Goal: Task Accomplishment & Management: Manage account settings

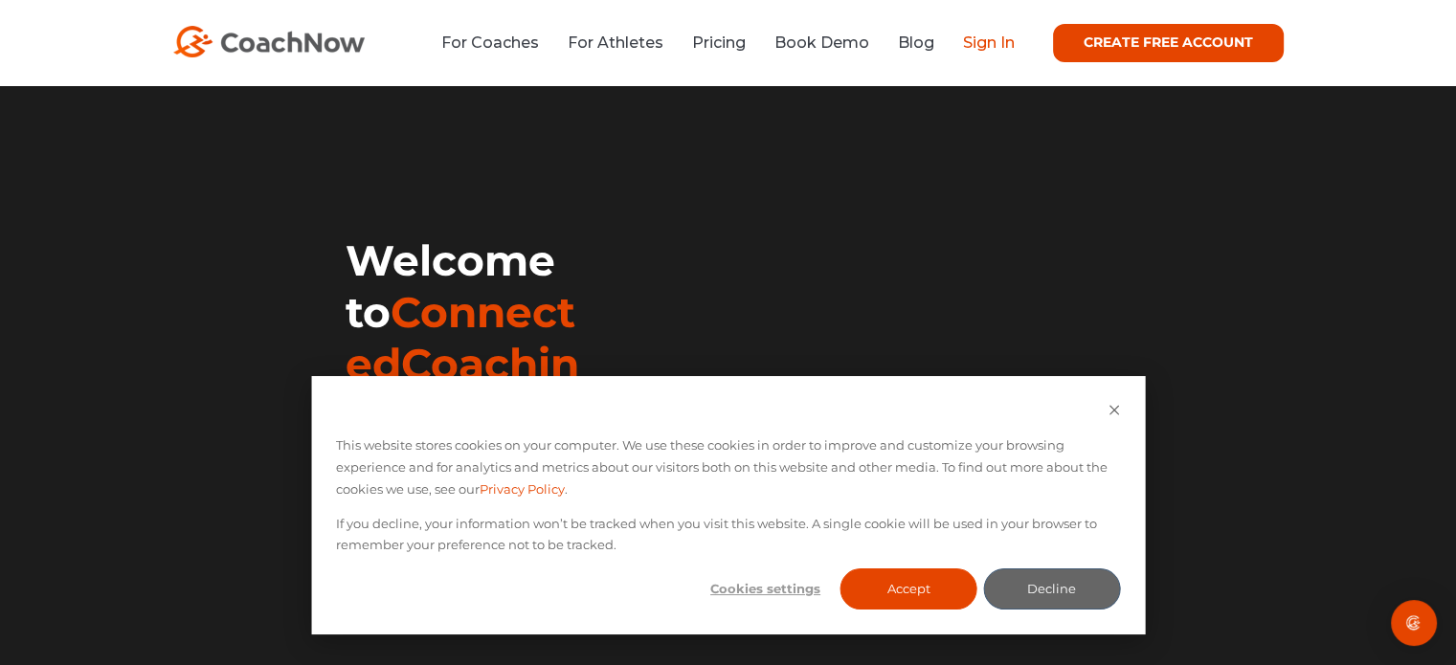
click at [986, 40] on link "Sign In" at bounding box center [989, 43] width 52 height 18
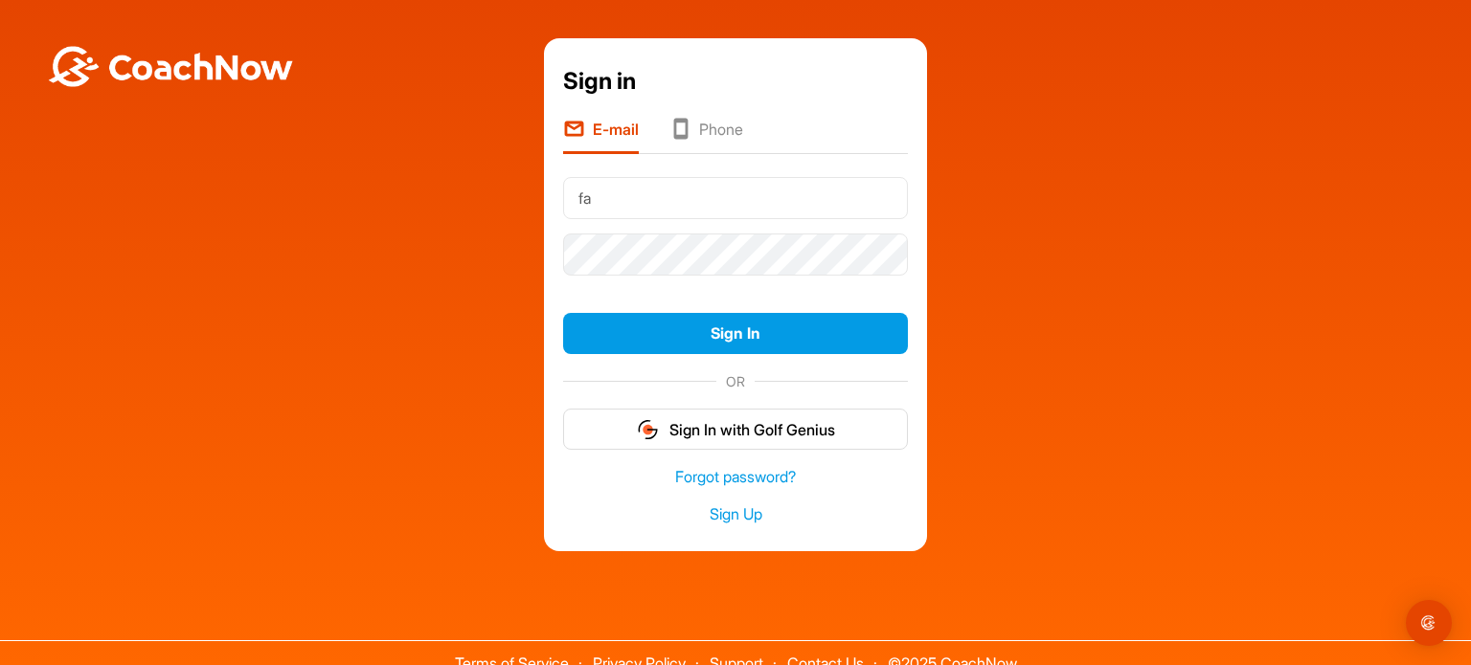
type input "[EMAIL_ADDRESS][DOMAIN_NAME]"
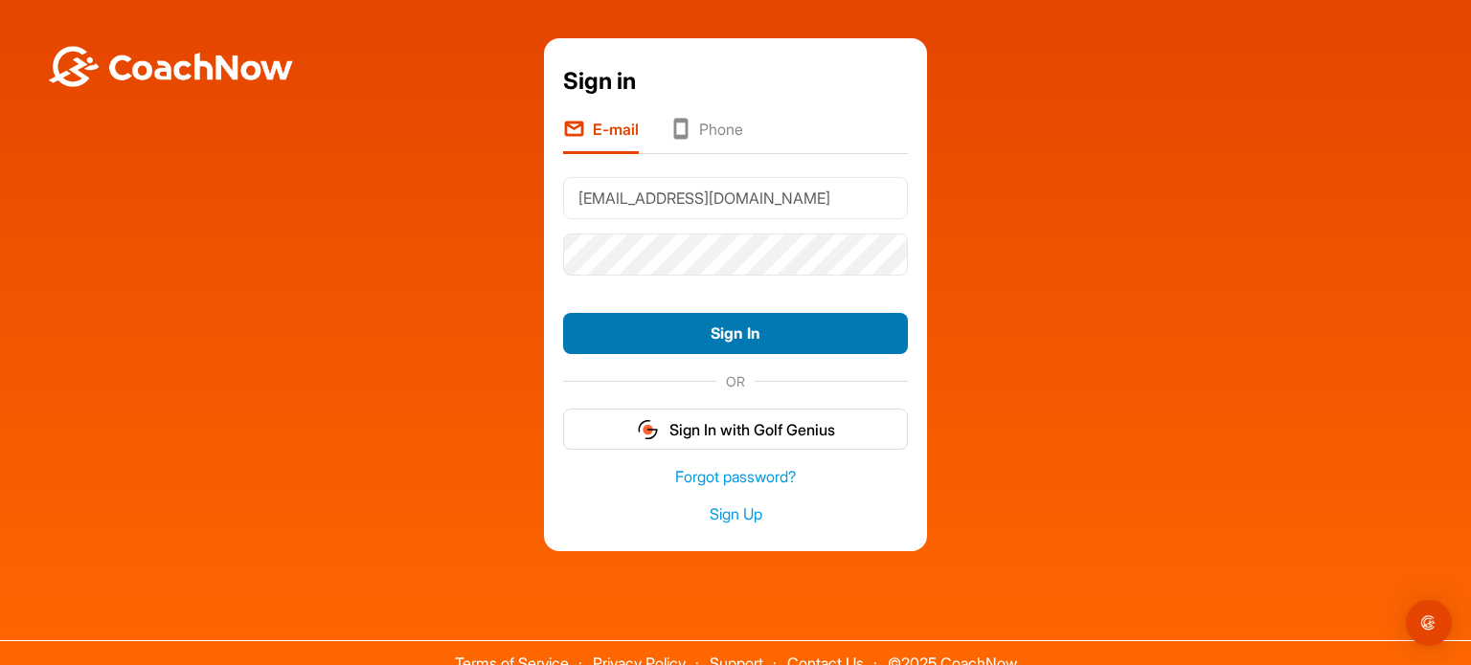
click at [728, 327] on button "Sign In" at bounding box center [735, 333] width 345 height 41
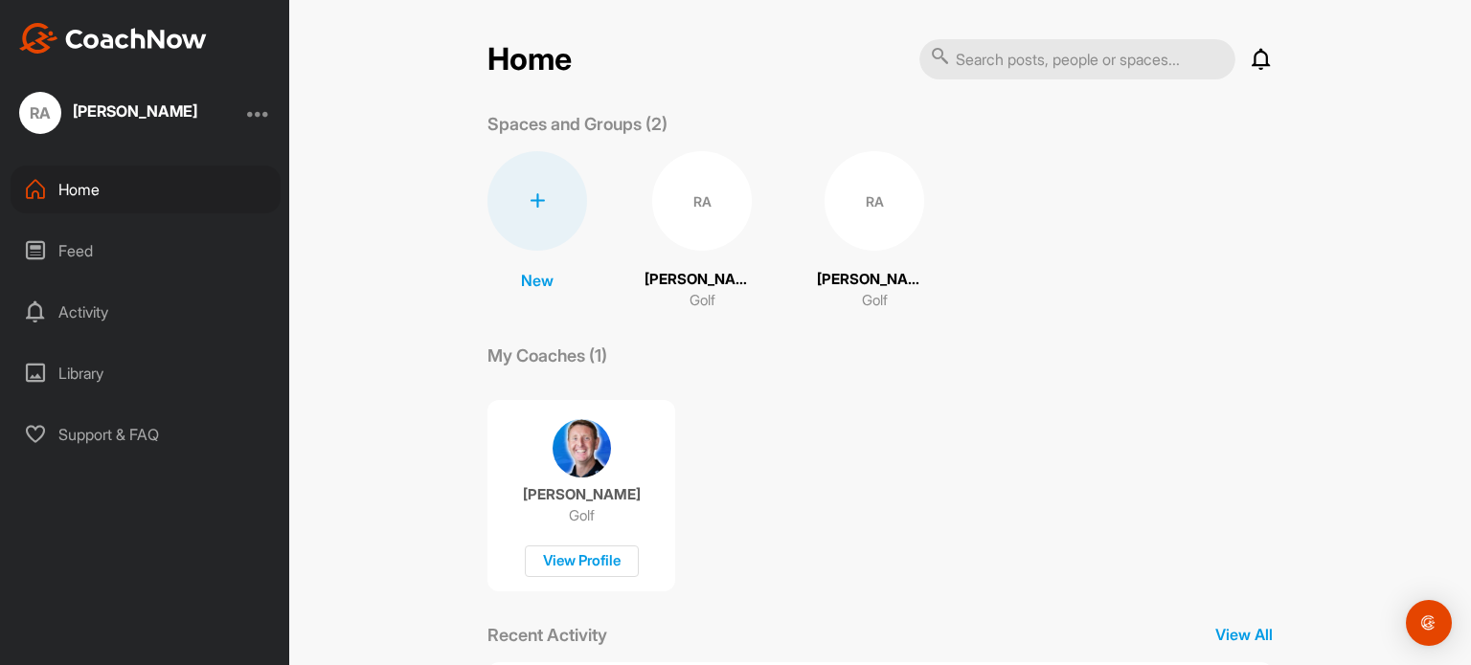
click at [702, 278] on p "Ron Anderson" at bounding box center [701, 280] width 115 height 22
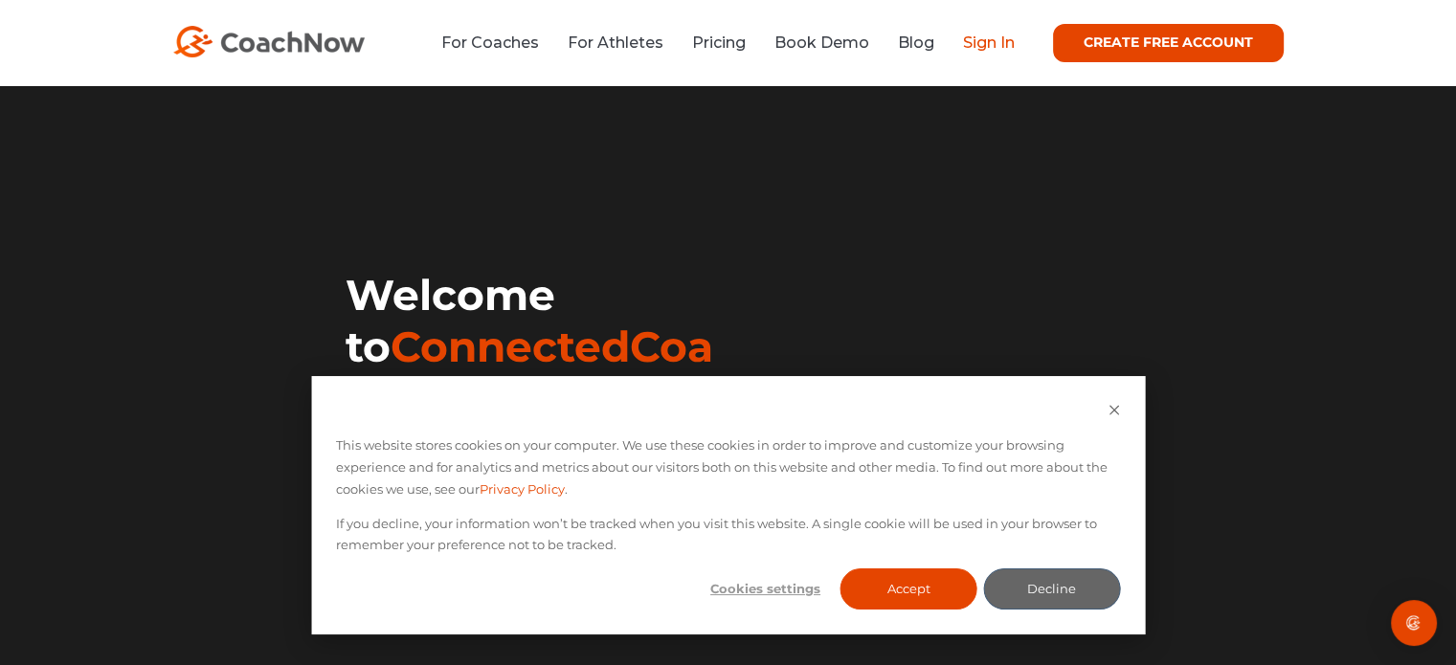
click at [993, 43] on link "Sign In" at bounding box center [989, 43] width 52 height 18
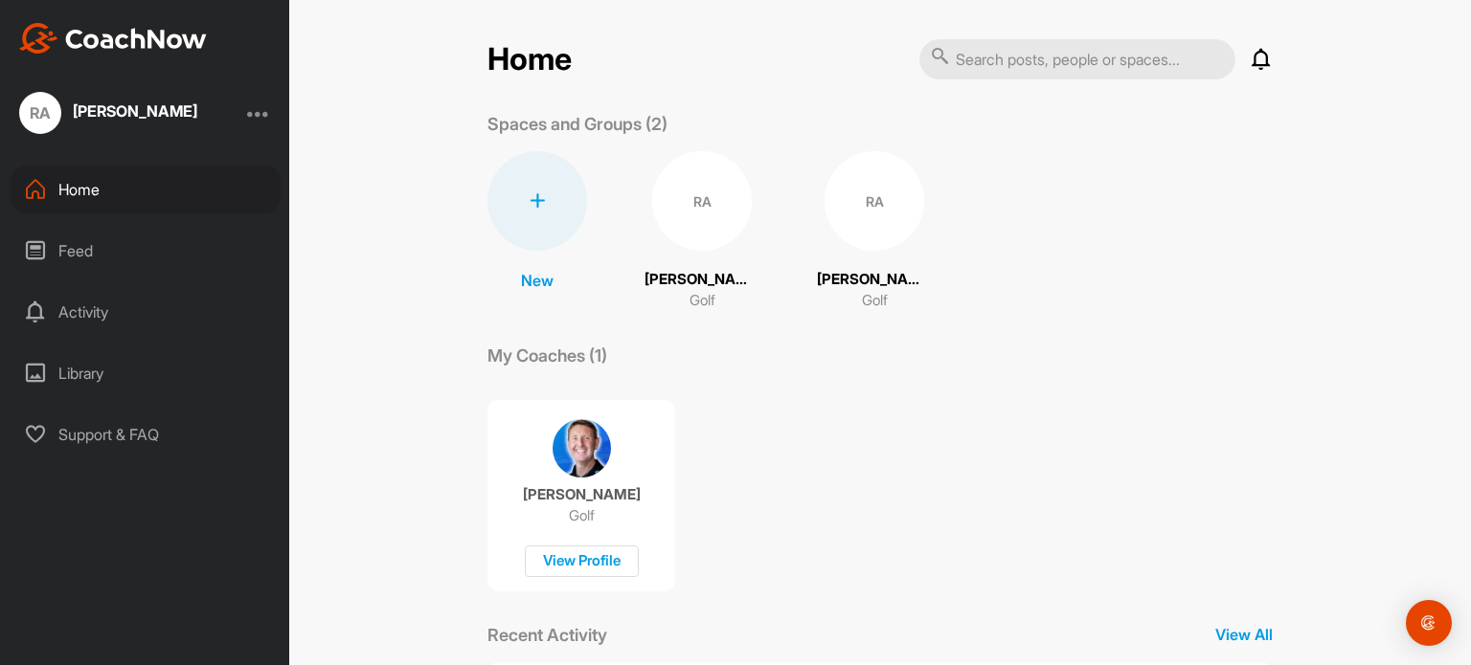
click at [835, 240] on div "RA" at bounding box center [874, 201] width 100 height 100
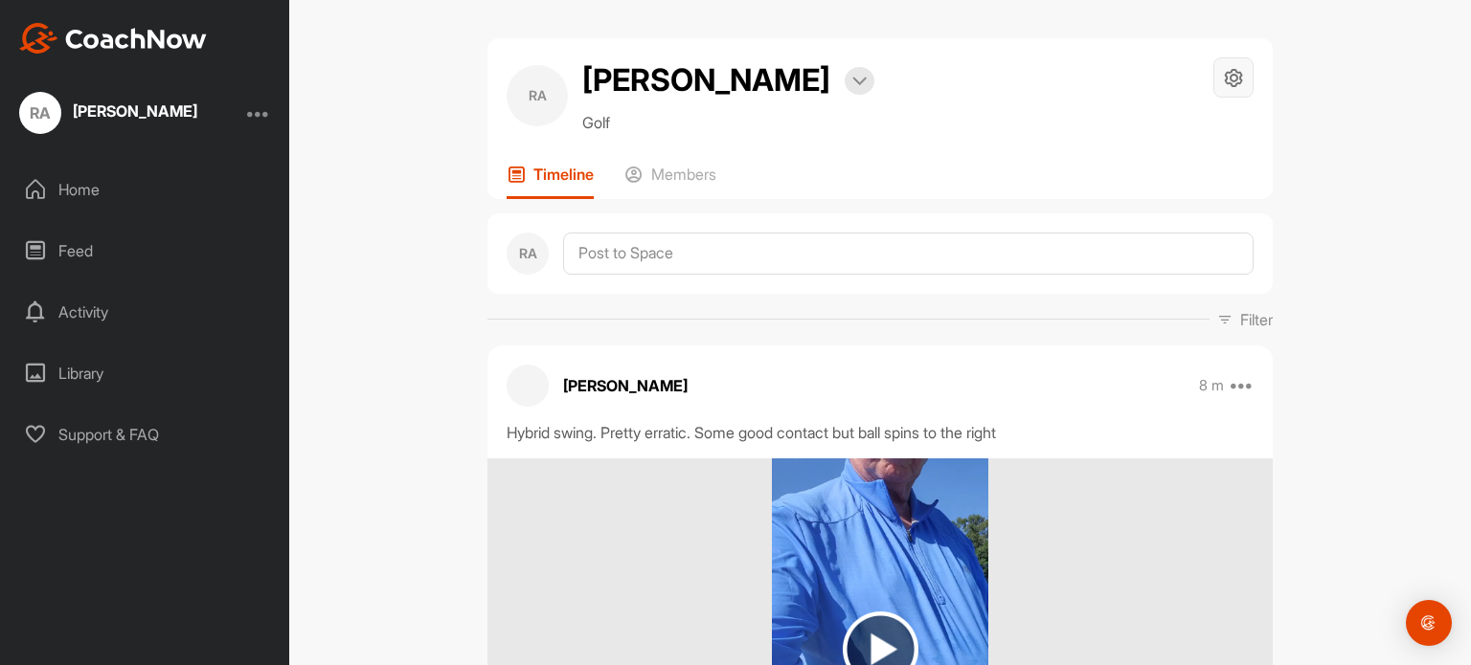
click at [1229, 80] on icon at bounding box center [1234, 78] width 22 height 22
click at [1187, 130] on li "Space Settings" at bounding box center [1176, 131] width 156 height 61
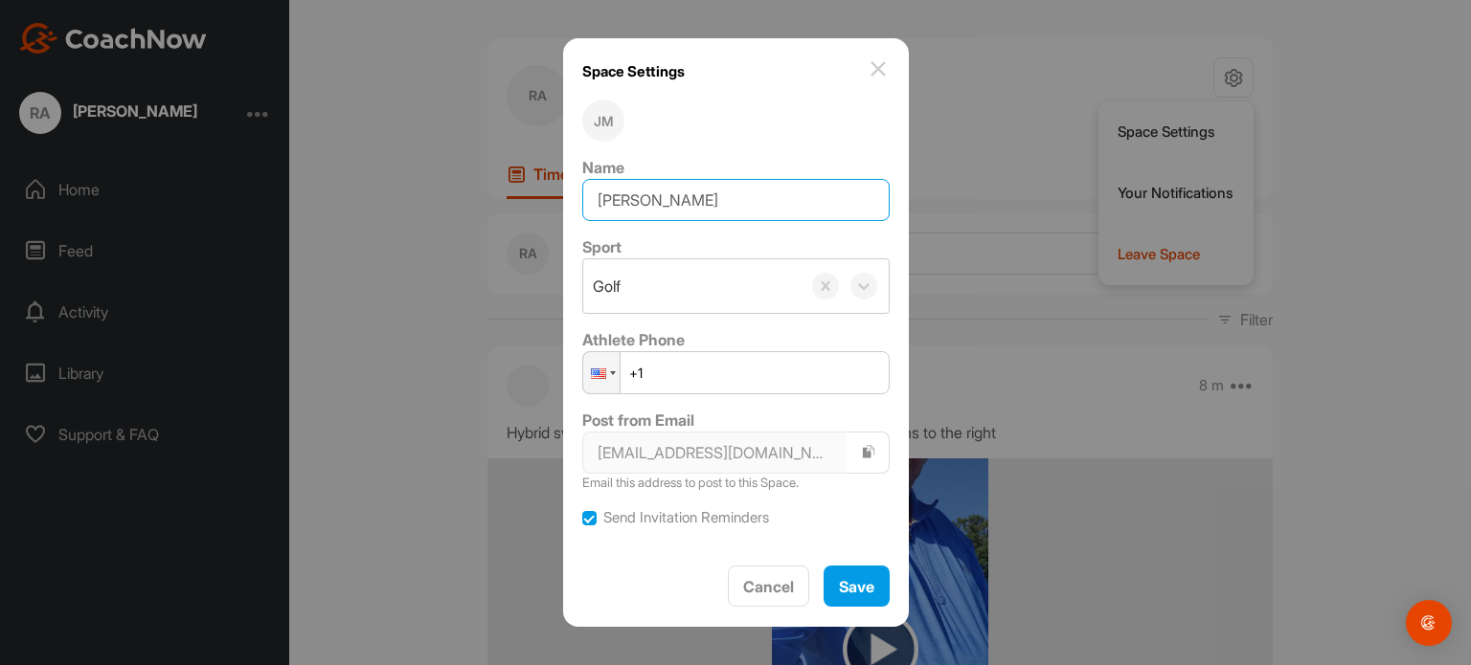
click at [631, 198] on input "[PERSON_NAME]" at bounding box center [735, 200] width 307 height 42
type input "[PERSON_NAME]"
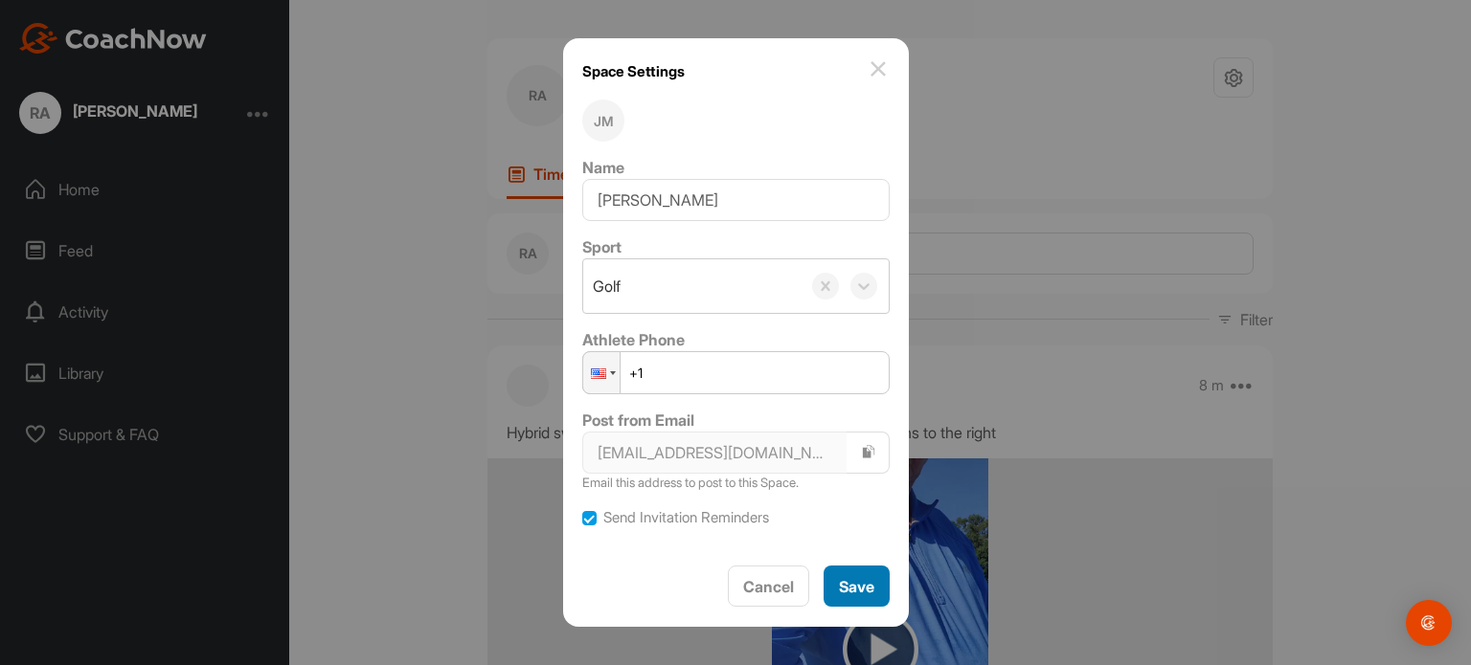
click at [839, 585] on span "Save" at bounding box center [856, 586] width 35 height 19
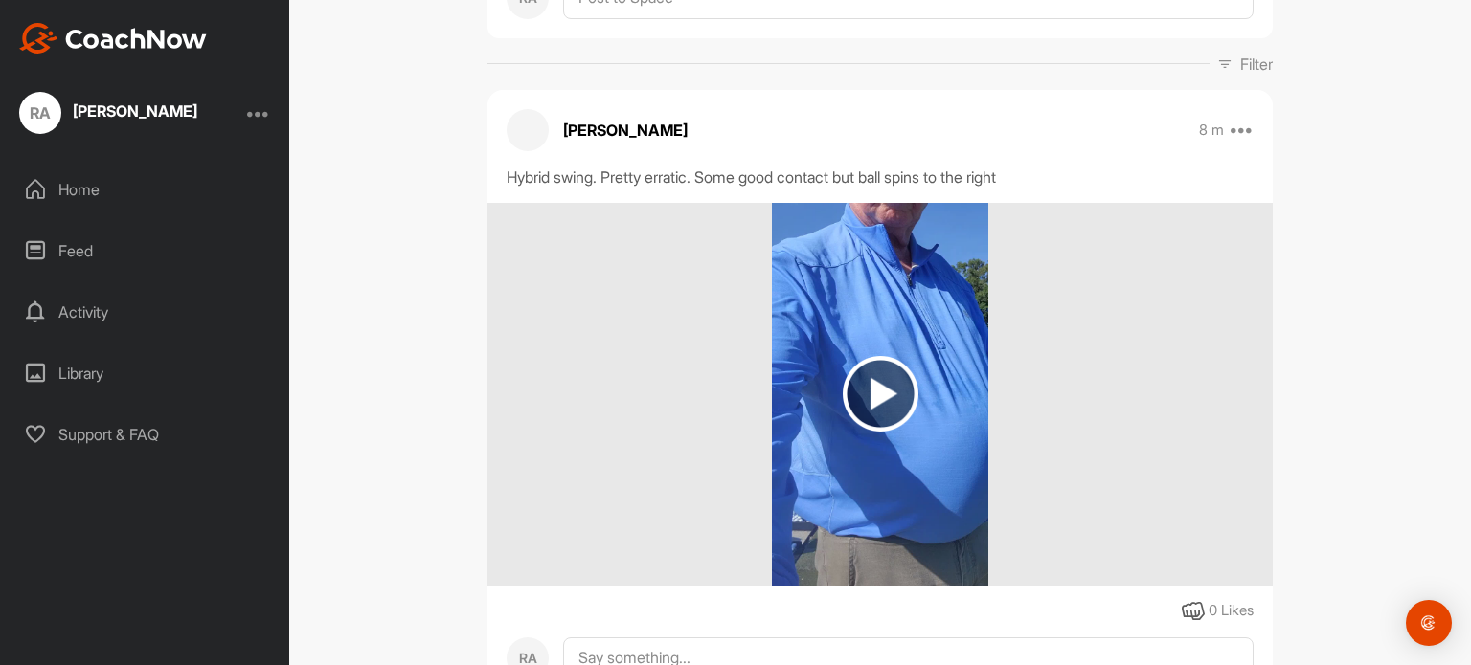
scroll to position [230, 0]
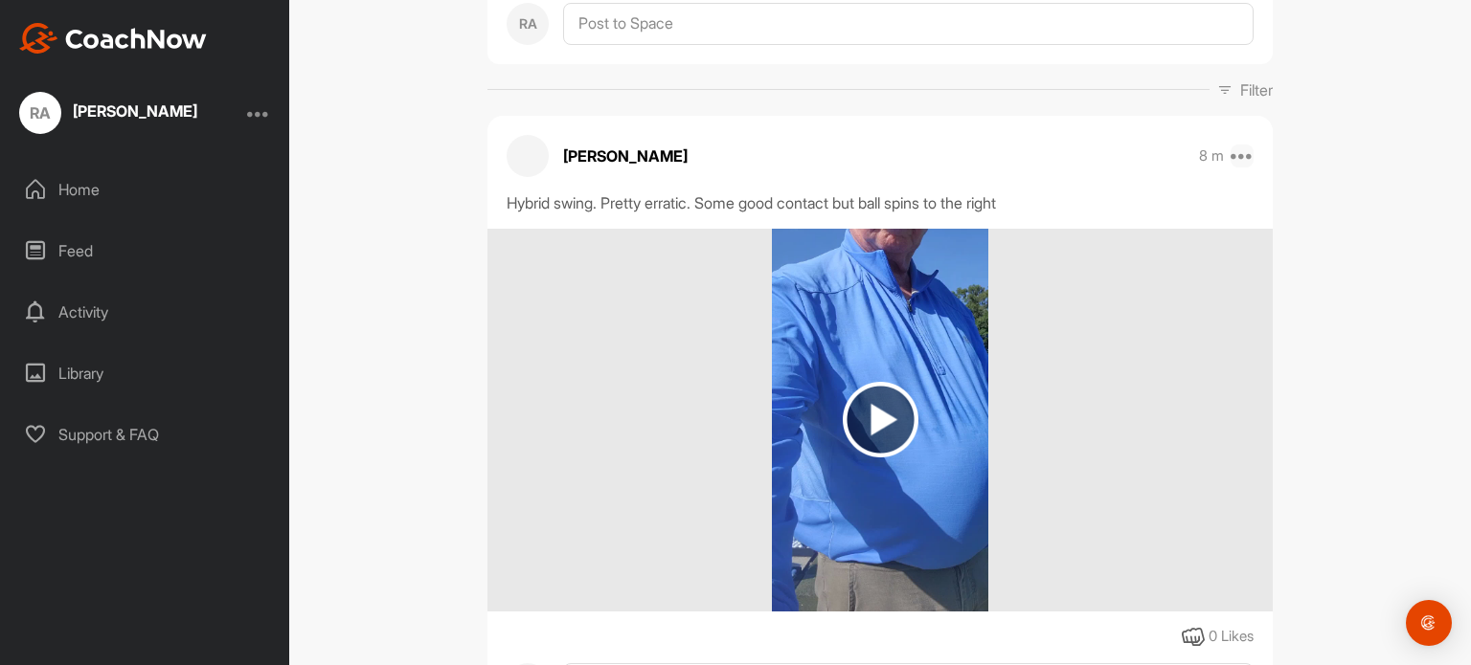
click at [1239, 153] on icon at bounding box center [1241, 156] width 23 height 23
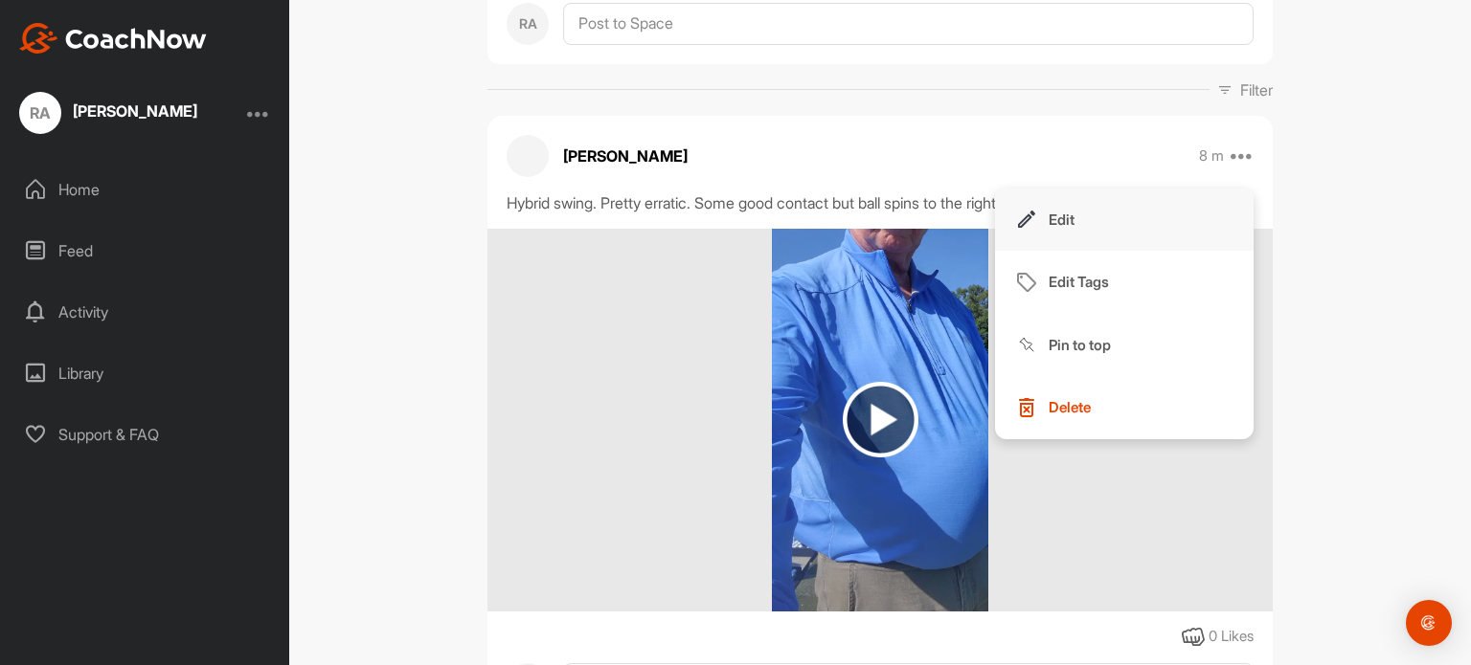
click at [1068, 215] on button "Edit" at bounding box center [1124, 220] width 259 height 63
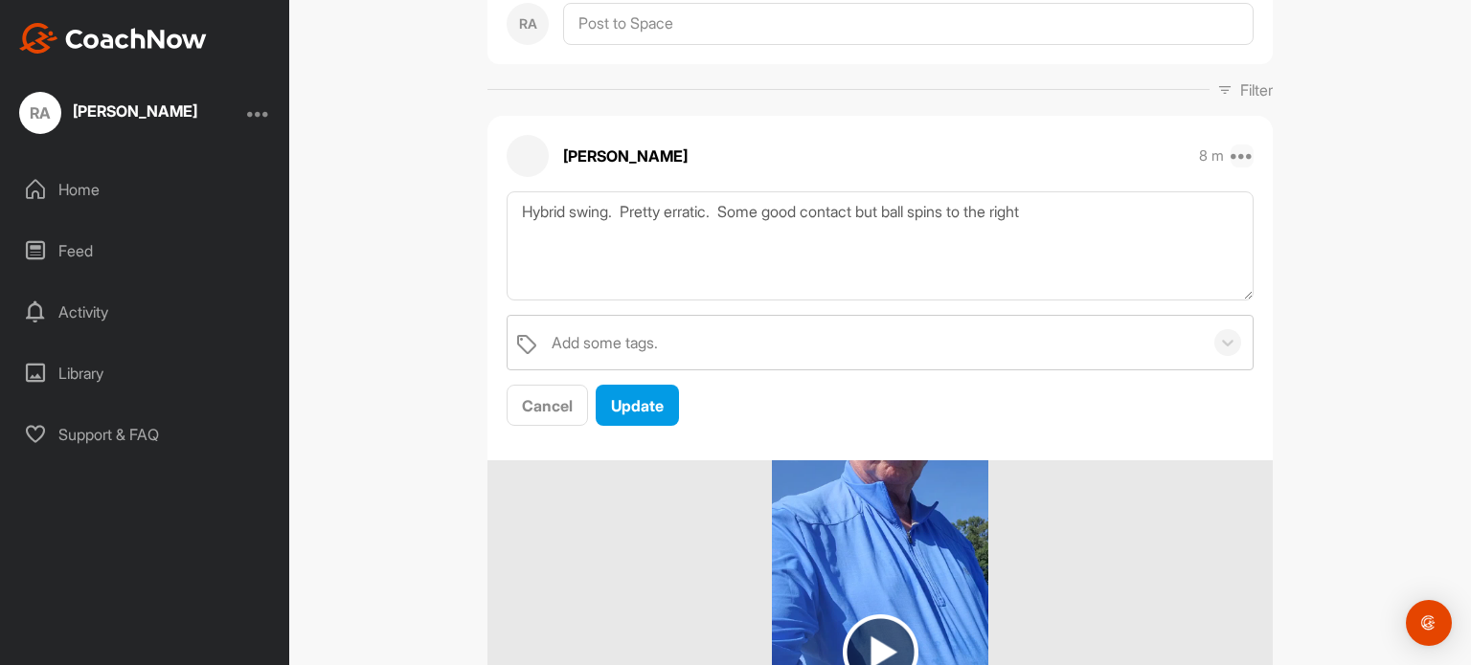
click at [1236, 152] on icon at bounding box center [1241, 156] width 23 height 23
click at [1397, 140] on div "RA [PERSON_NAME] Bookings Golf Space Settings Your Notifications Leave Space Ti…" at bounding box center [880, 332] width 1182 height 665
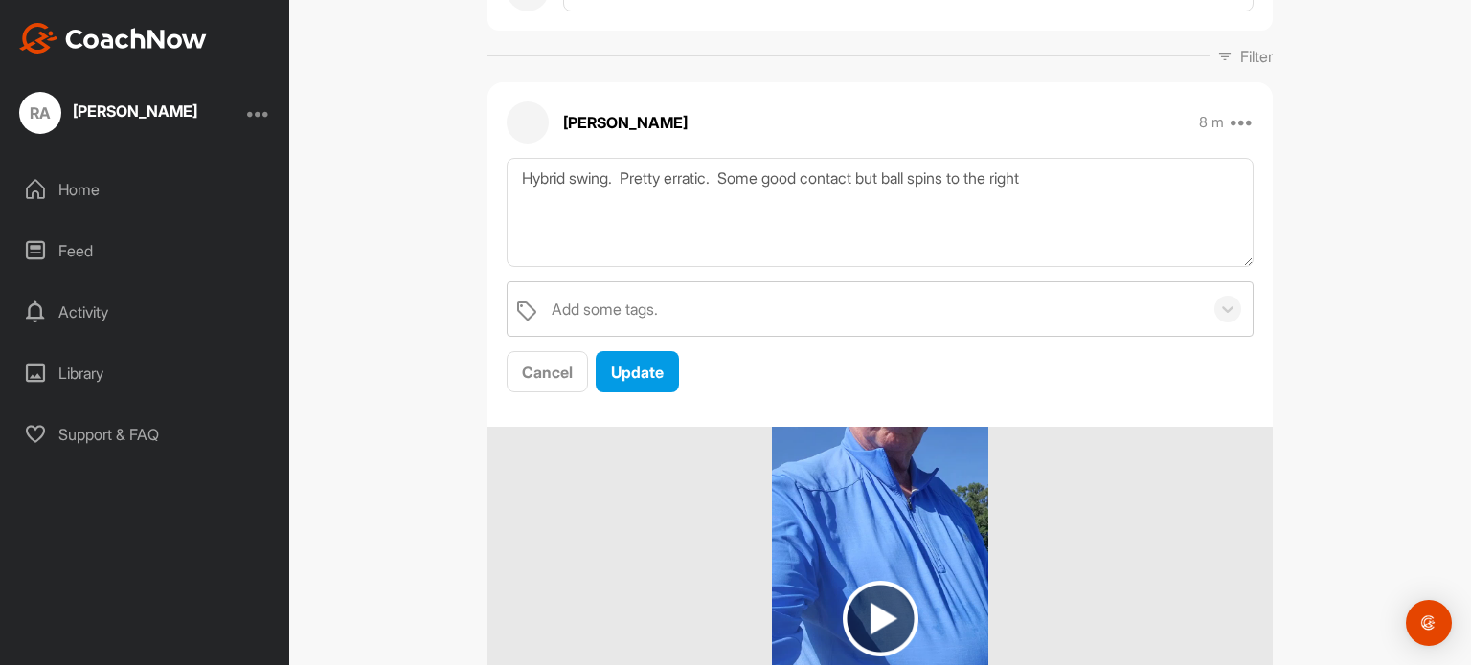
scroll to position [304, 0]
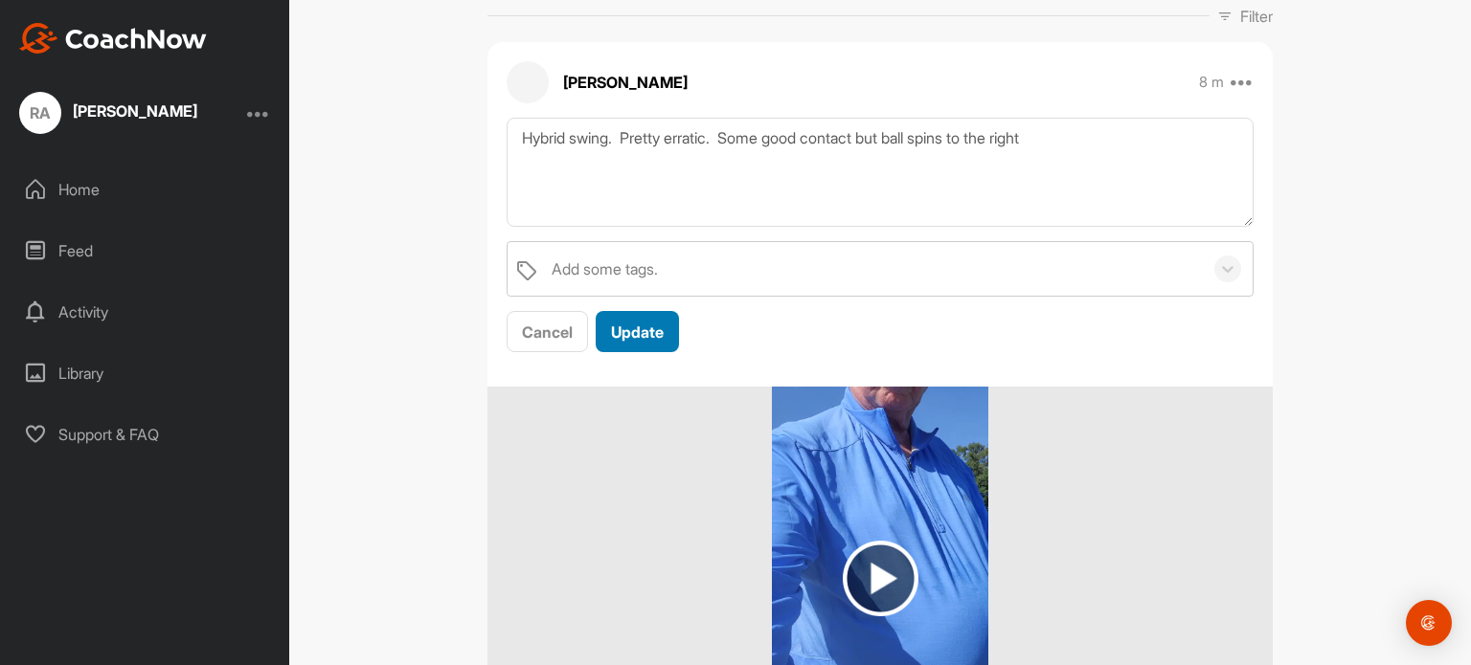
click at [630, 342] on button "Update" at bounding box center [637, 331] width 83 height 41
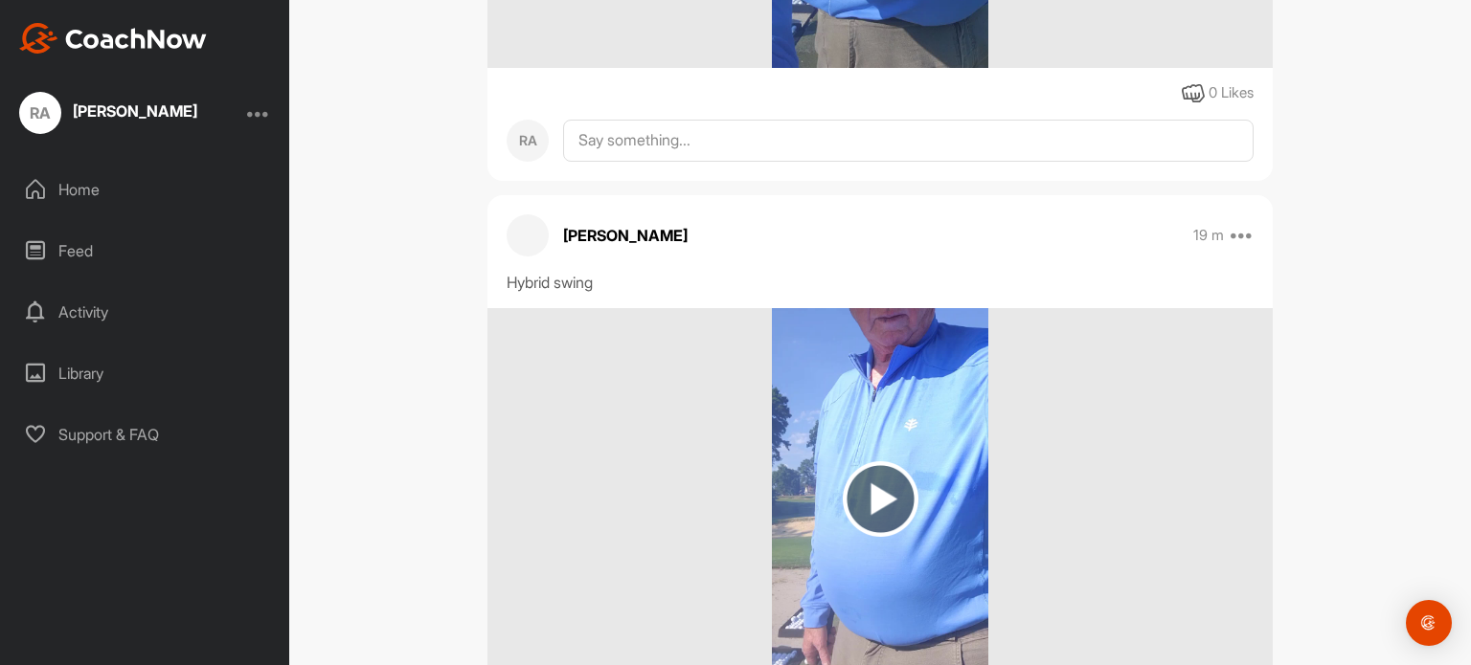
scroll to position [0, 0]
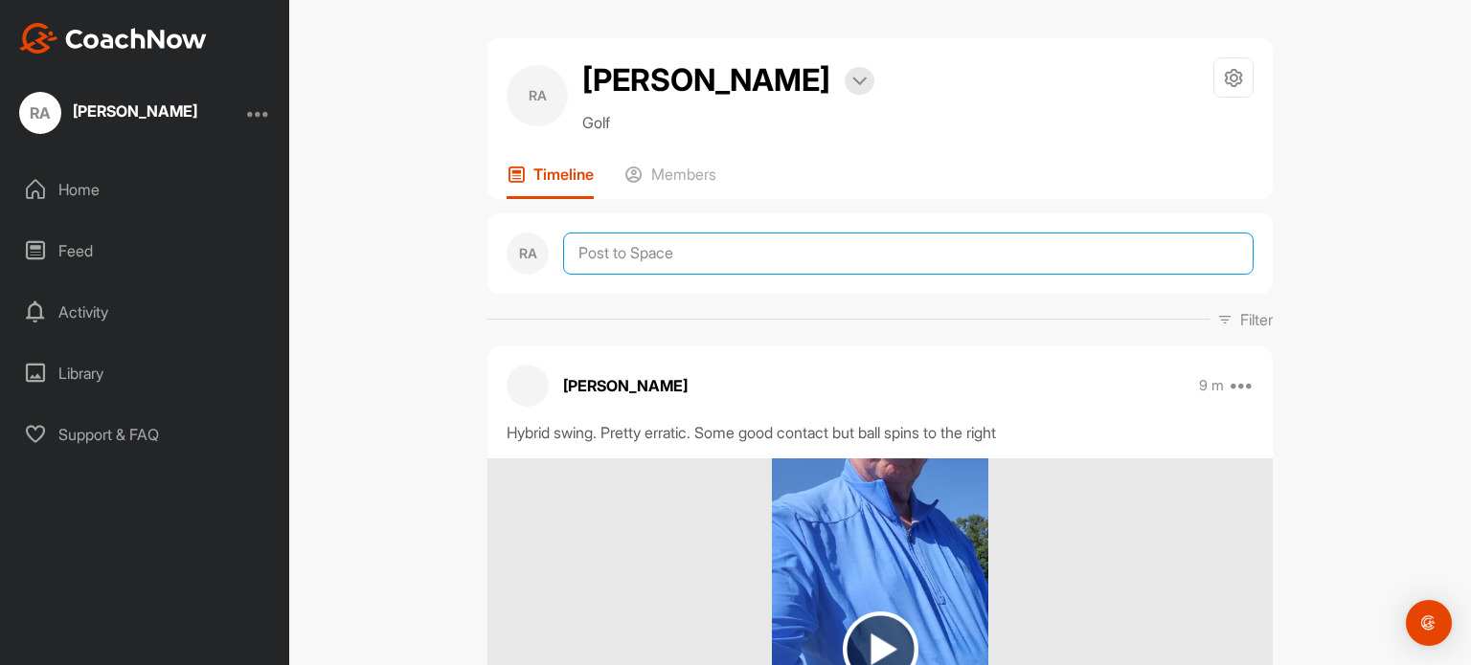
click at [694, 259] on textarea at bounding box center [908, 254] width 690 height 42
